Goal: Task Accomplishment & Management: Complete application form

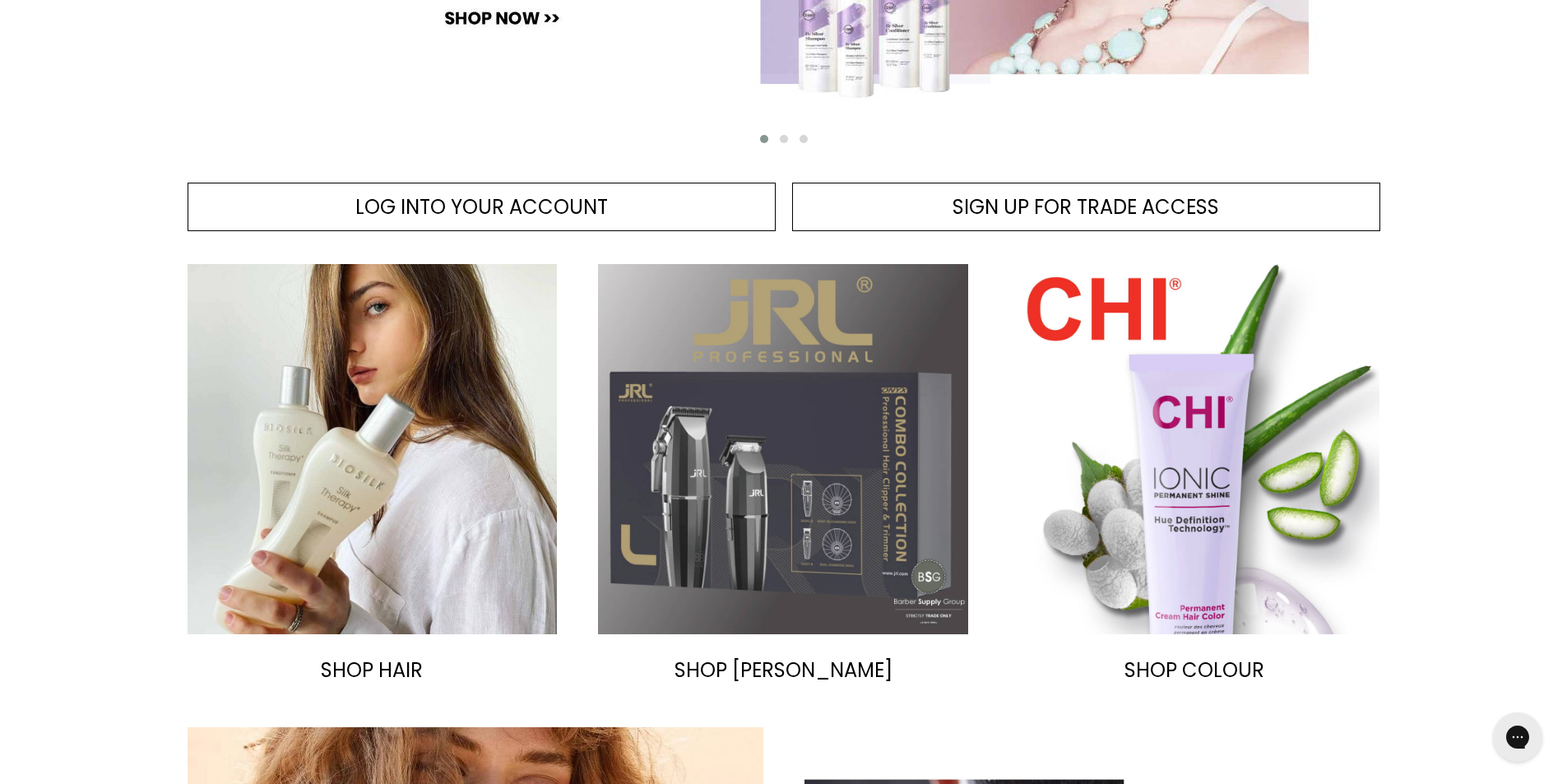
scroll to position [617, 0]
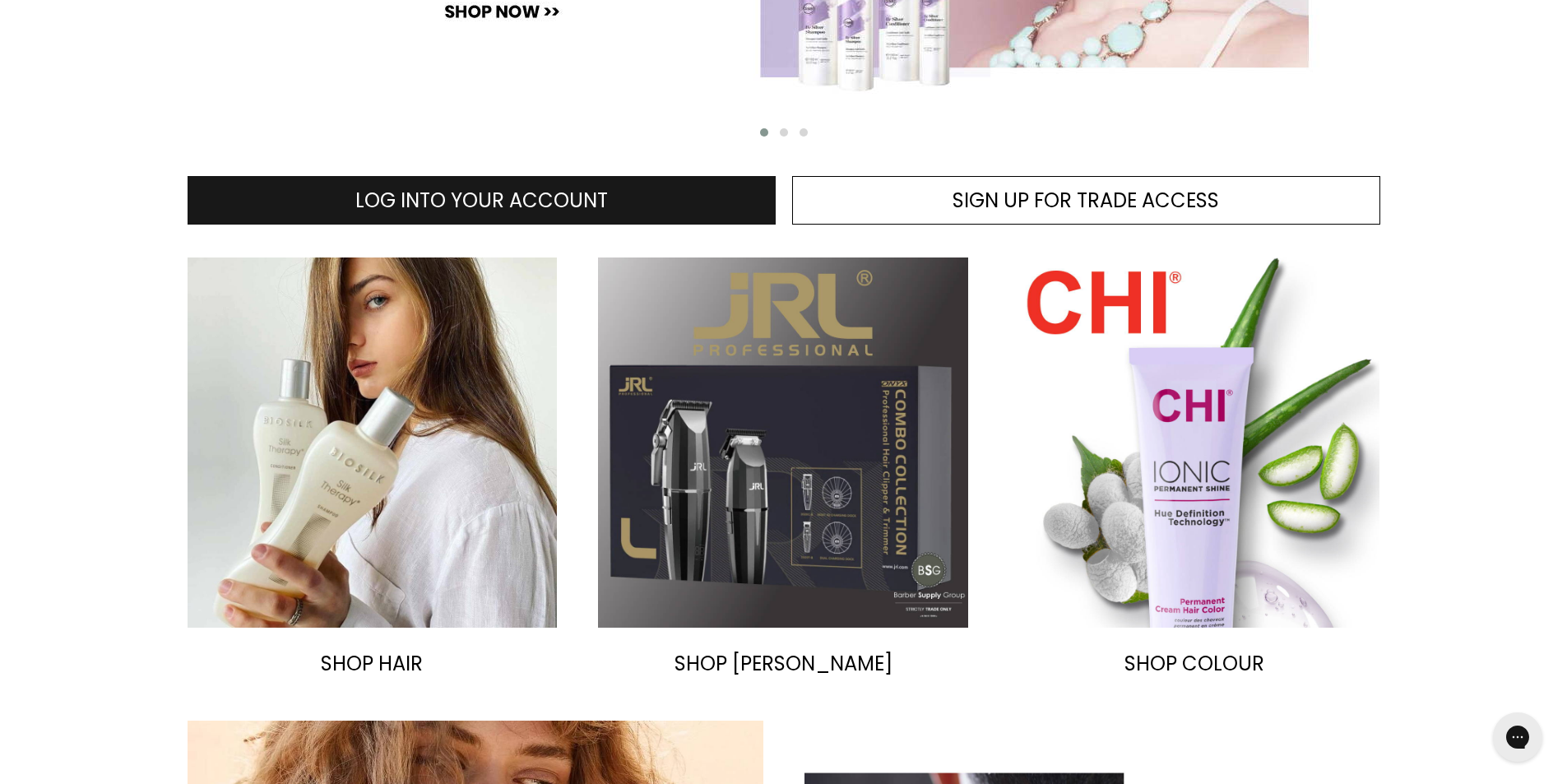
click at [464, 191] on span "LOG INTO YOUR ACCOUNT" at bounding box center [481, 201] width 252 height 27
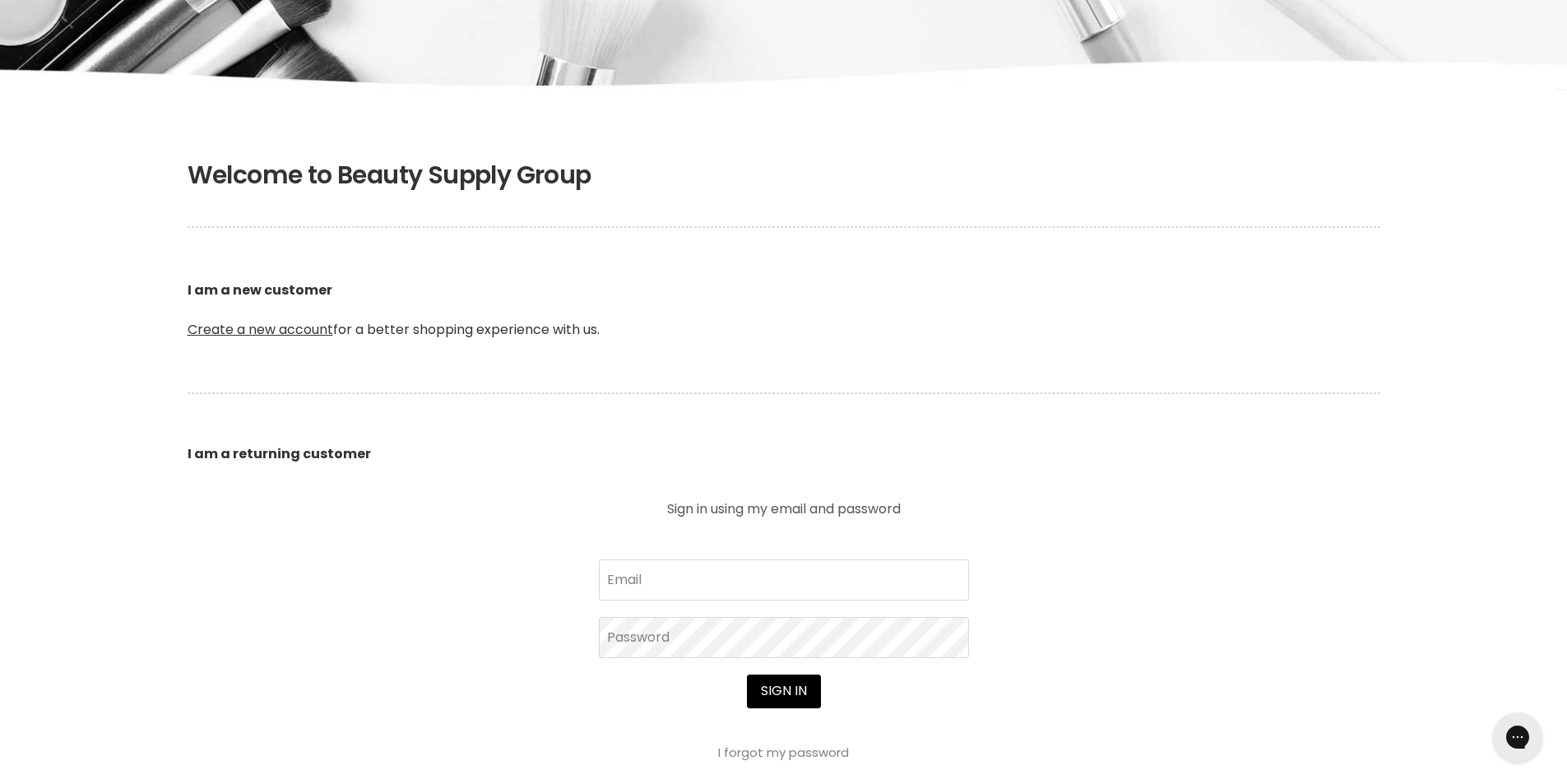
scroll to position [226, 0]
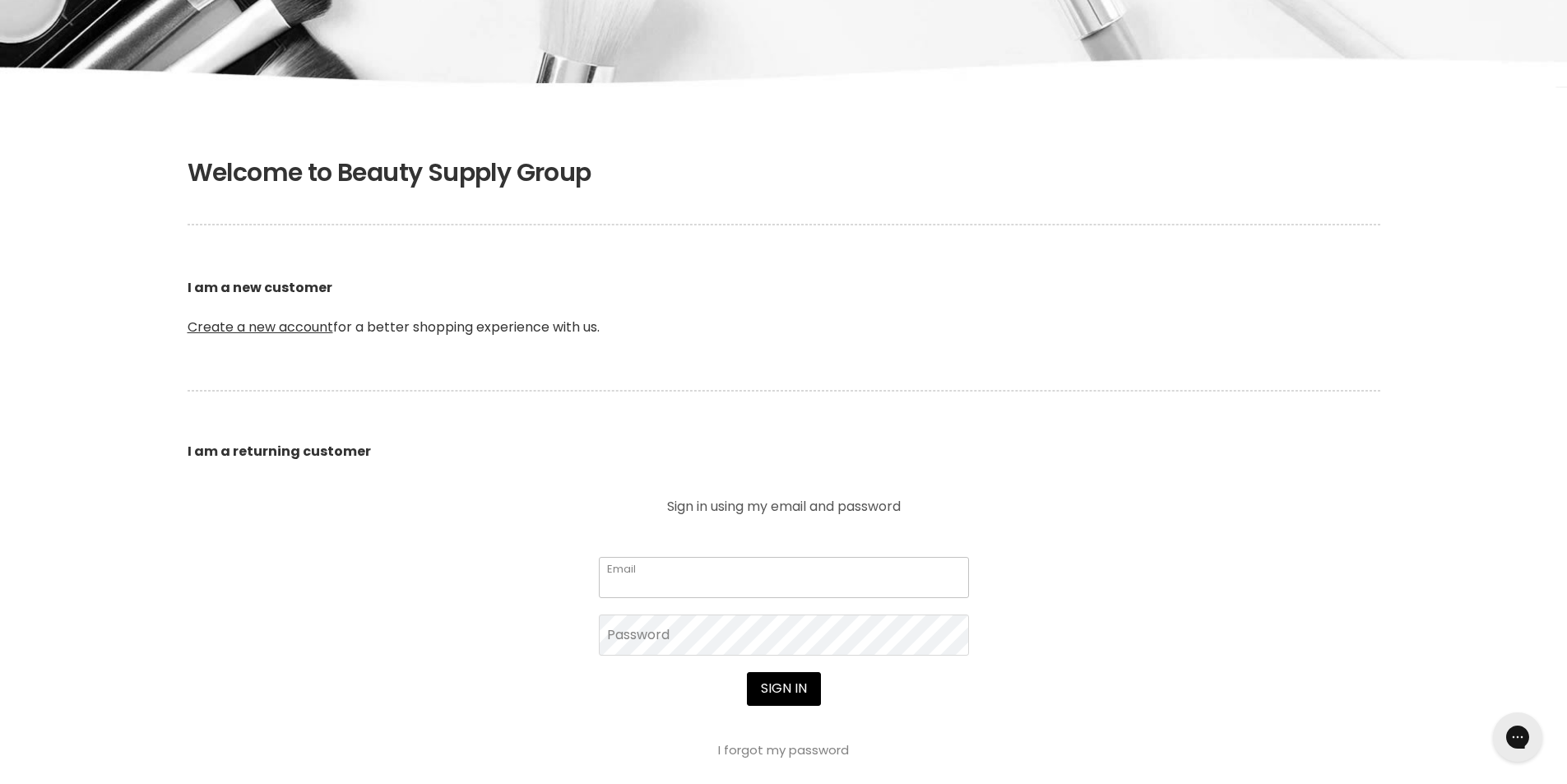
click at [672, 569] on input "Email" at bounding box center [784, 577] width 371 height 42
type input "tclouise12@gmail.com"
click at [266, 453] on b "I am a returning customer" at bounding box center [279, 451] width 183 height 19
click at [806, 759] on section "Welcome to Beauty Supply Group I am a new customer Create a new account for a b…" at bounding box center [784, 581] width 1567 height 896
click at [807, 751] on link "I forgot my password" at bounding box center [784, 749] width 131 height 17
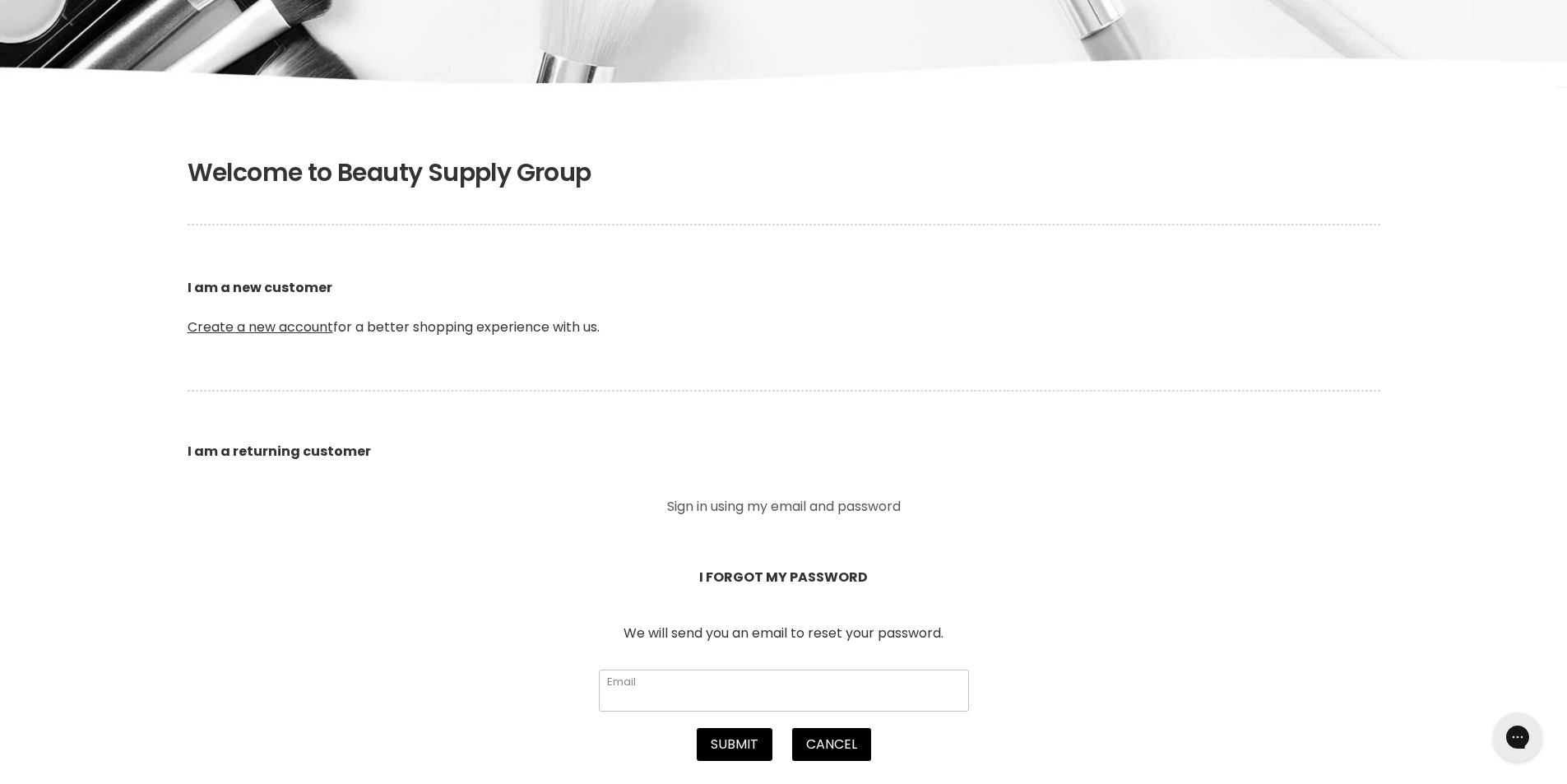
click at [712, 694] on input "Email" at bounding box center [784, 690] width 371 height 42
type input "tclouise12@gmail.com"
click at [745, 751] on button "Submit" at bounding box center [735, 744] width 76 height 33
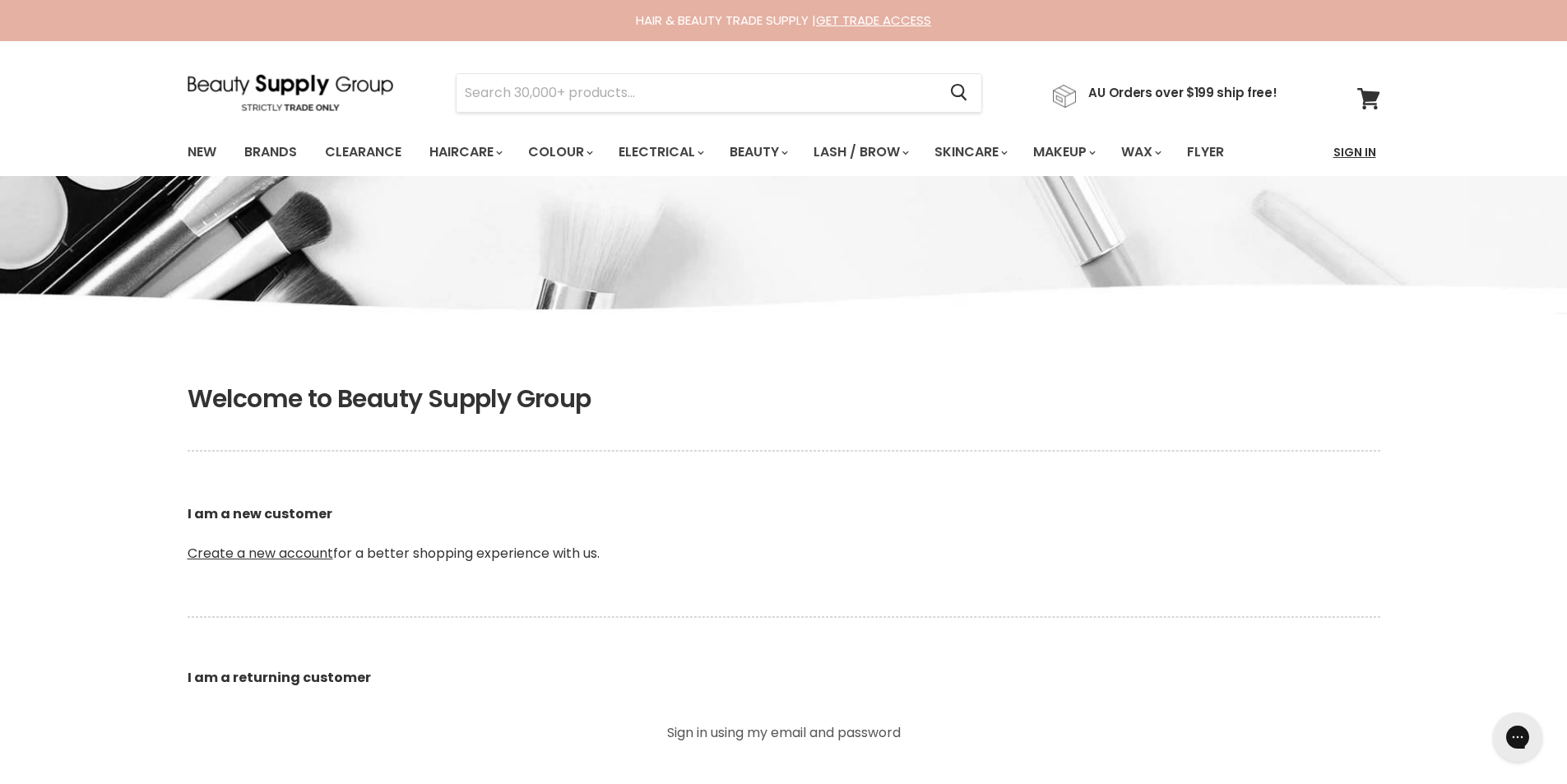
click at [1345, 143] on link "Sign In" at bounding box center [1355, 152] width 62 height 34
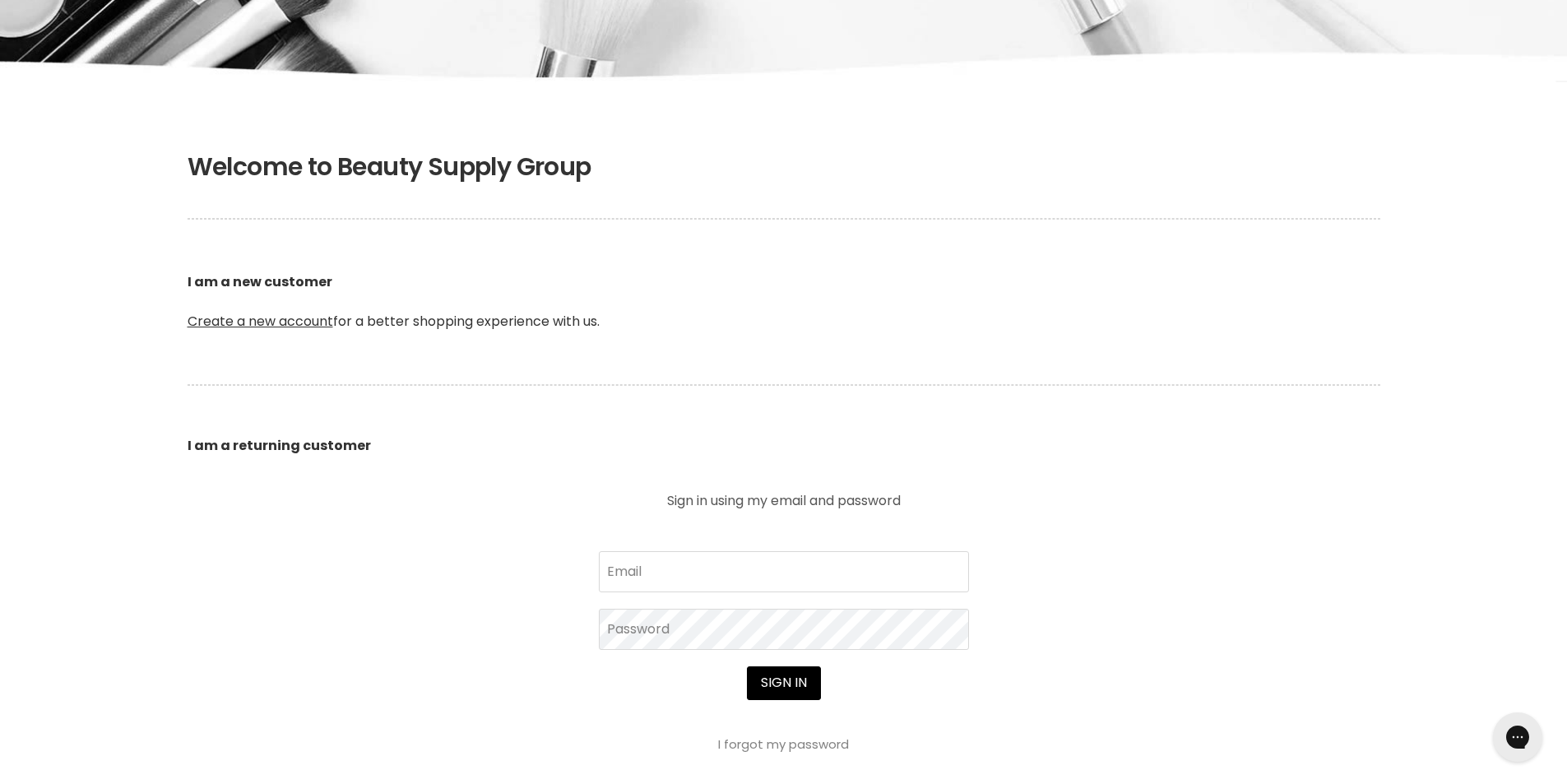
scroll to position [247, 0]
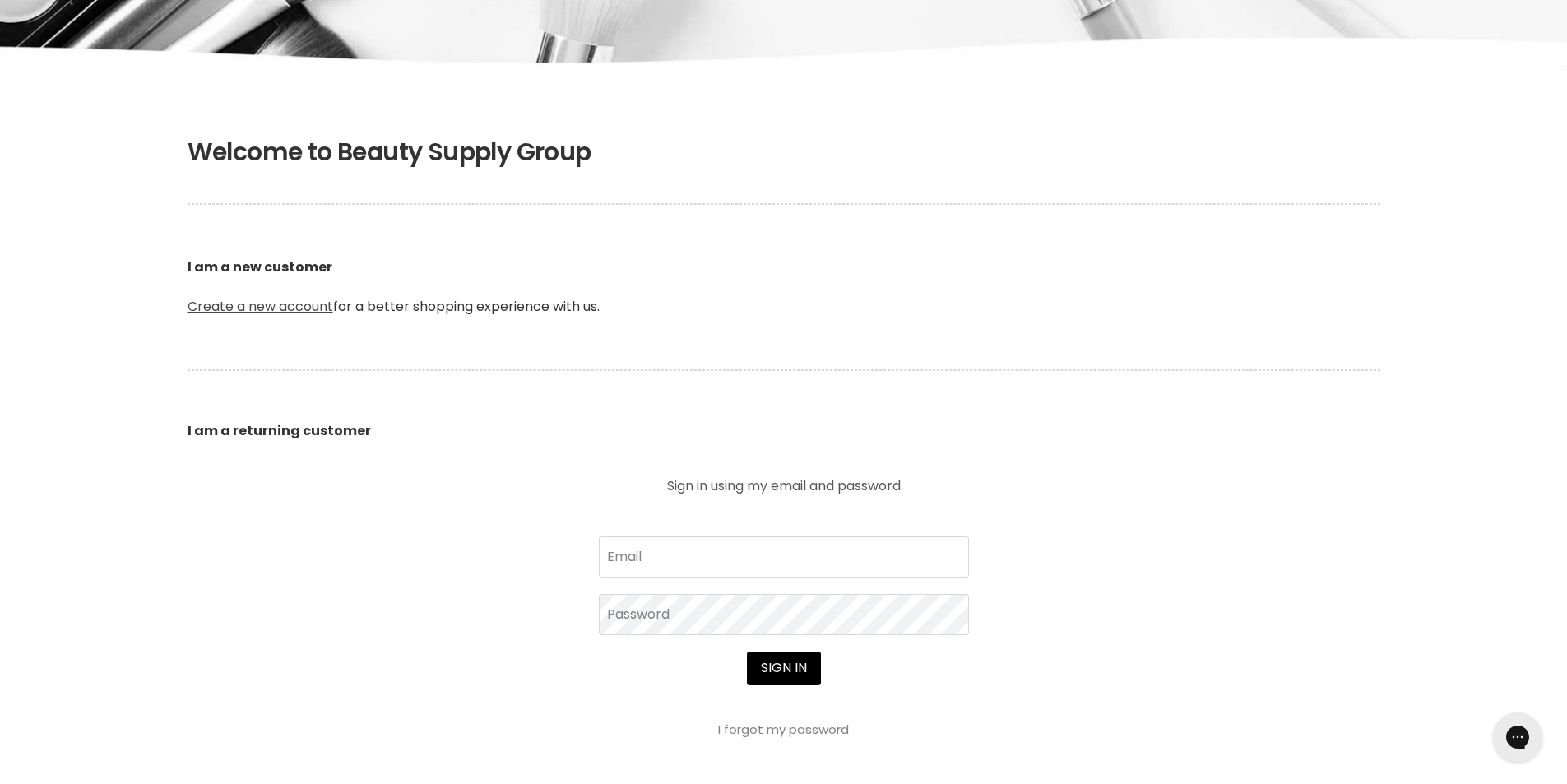
click at [250, 303] on link "Create a new account" at bounding box center [260, 306] width 145 height 19
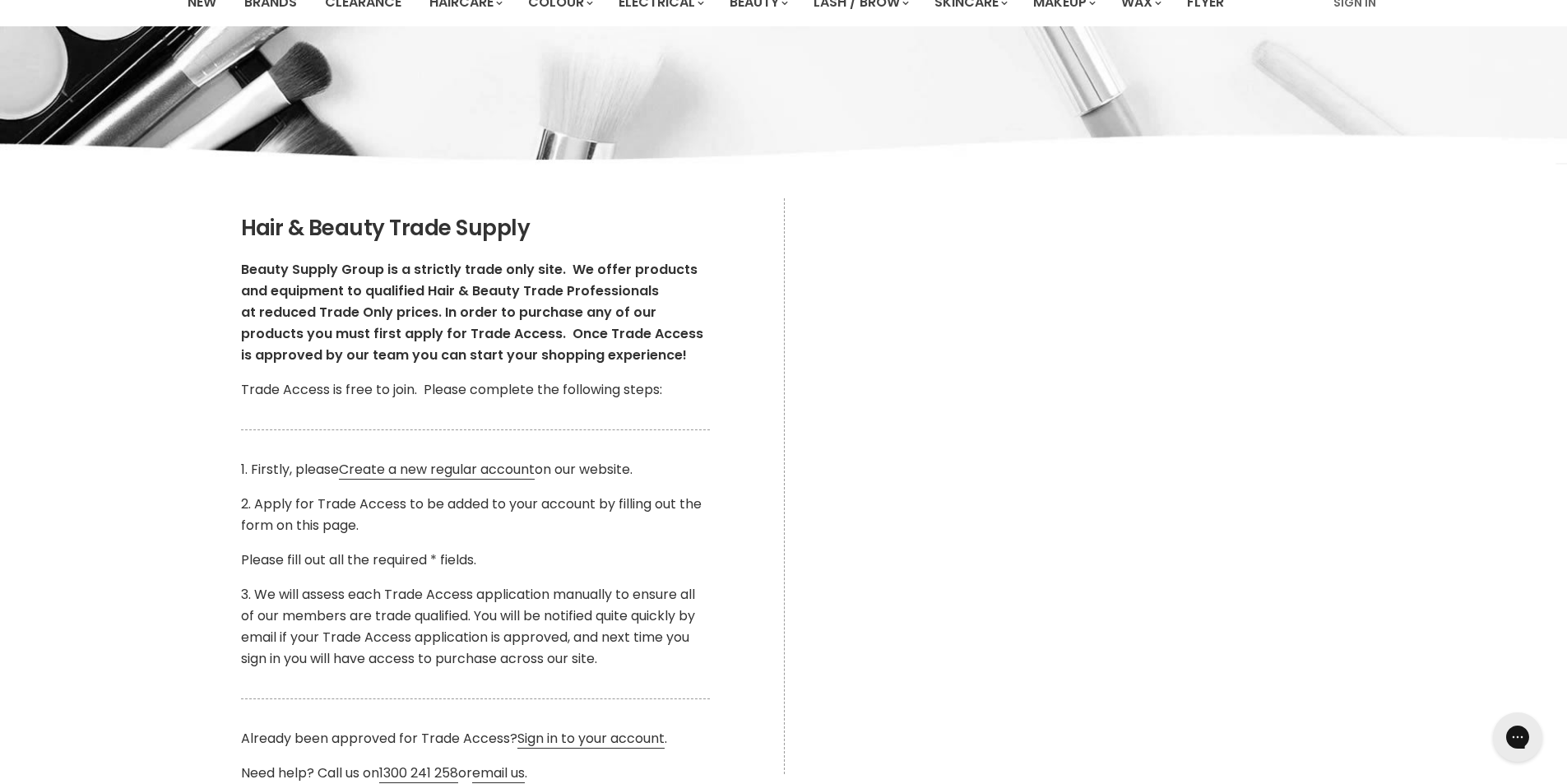
scroll to position [132, 0]
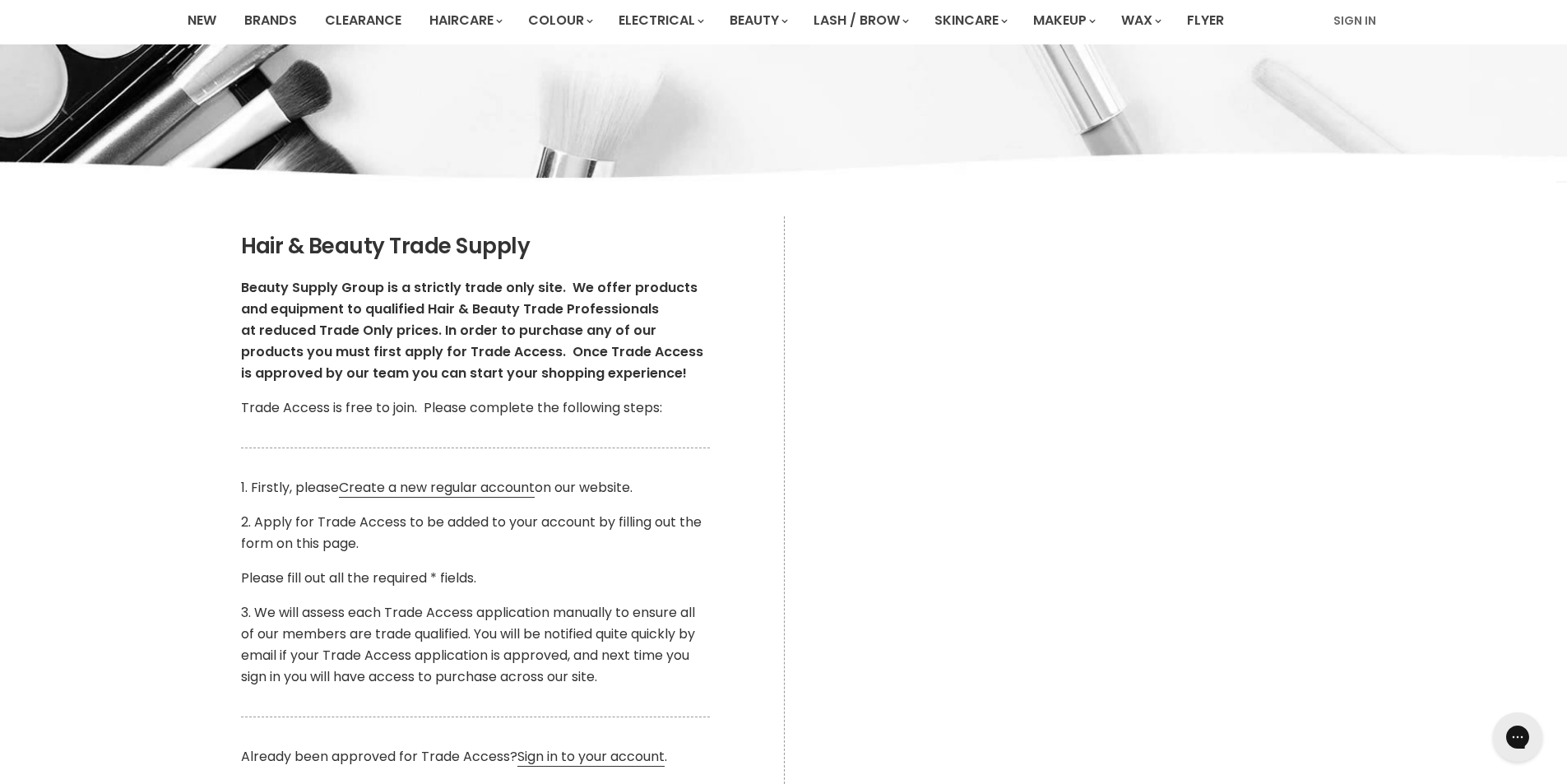
click at [1380, 502] on div "Main content" at bounding box center [1093, 503] width 617 height 574
click at [1359, 463] on div "Main content" at bounding box center [1093, 503] width 617 height 574
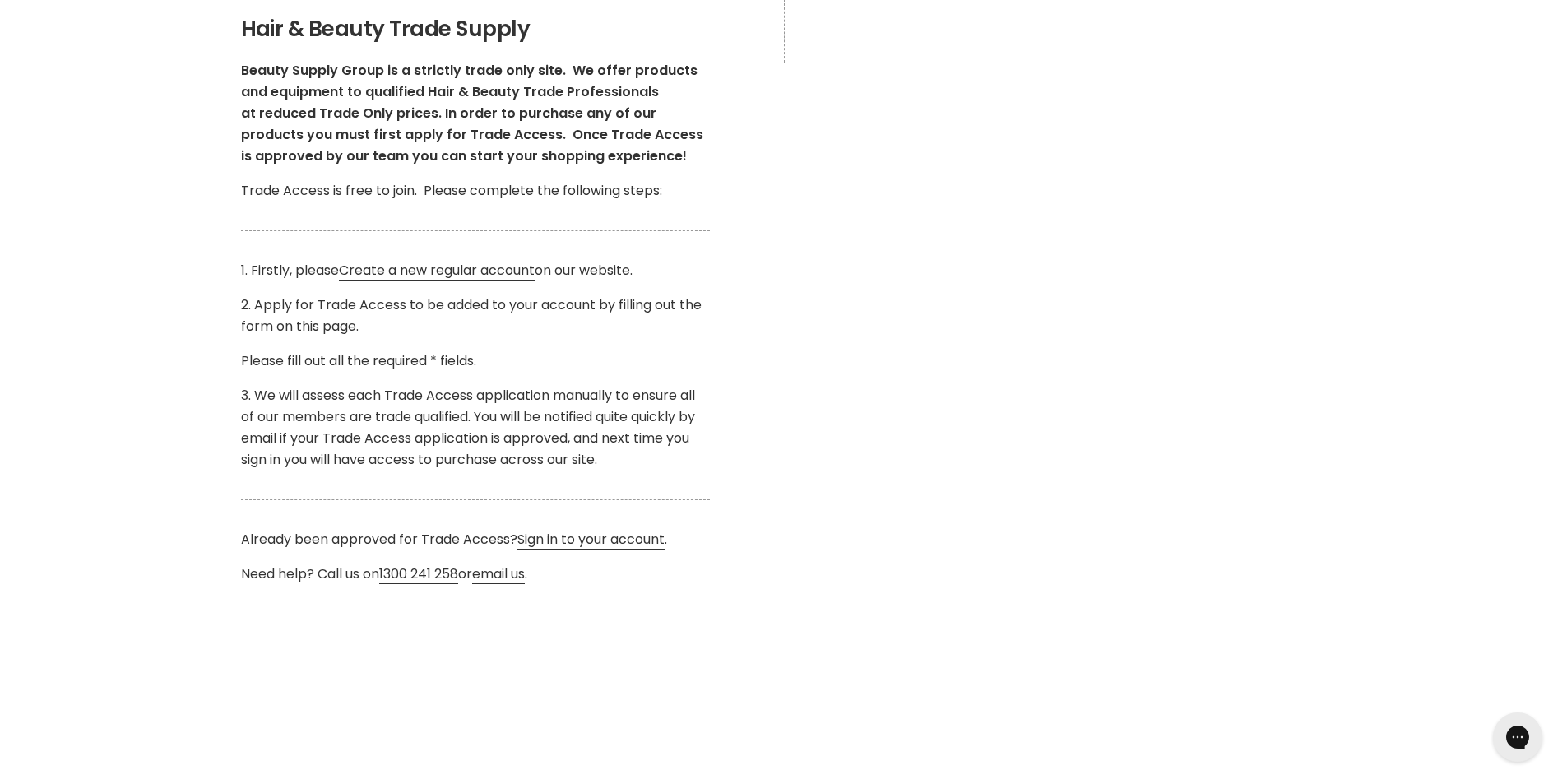
scroll to position [453, 0]
